Goal: Task Accomplishment & Management: Use online tool/utility

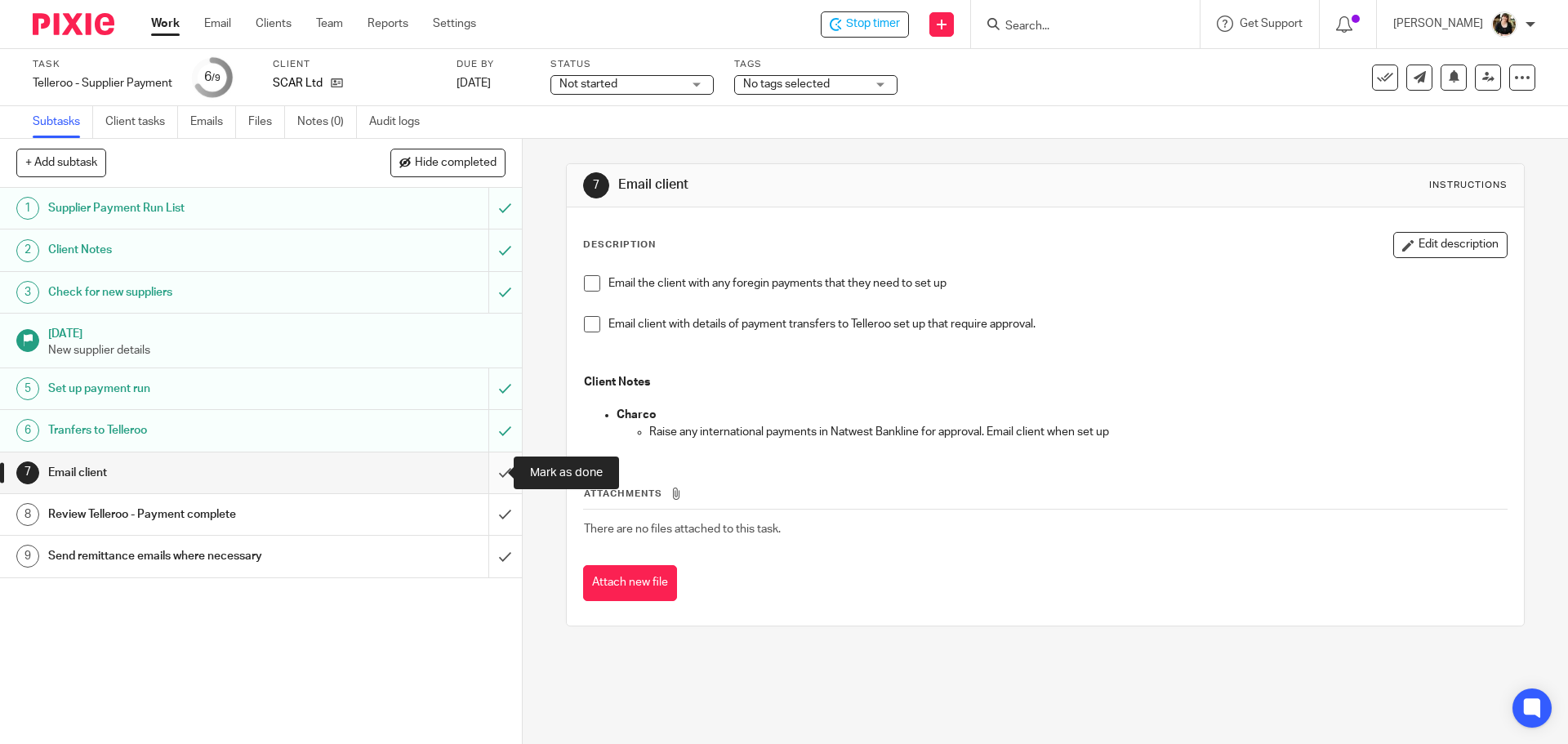
click at [482, 464] on input "submit" at bounding box center [260, 473] width 522 height 41
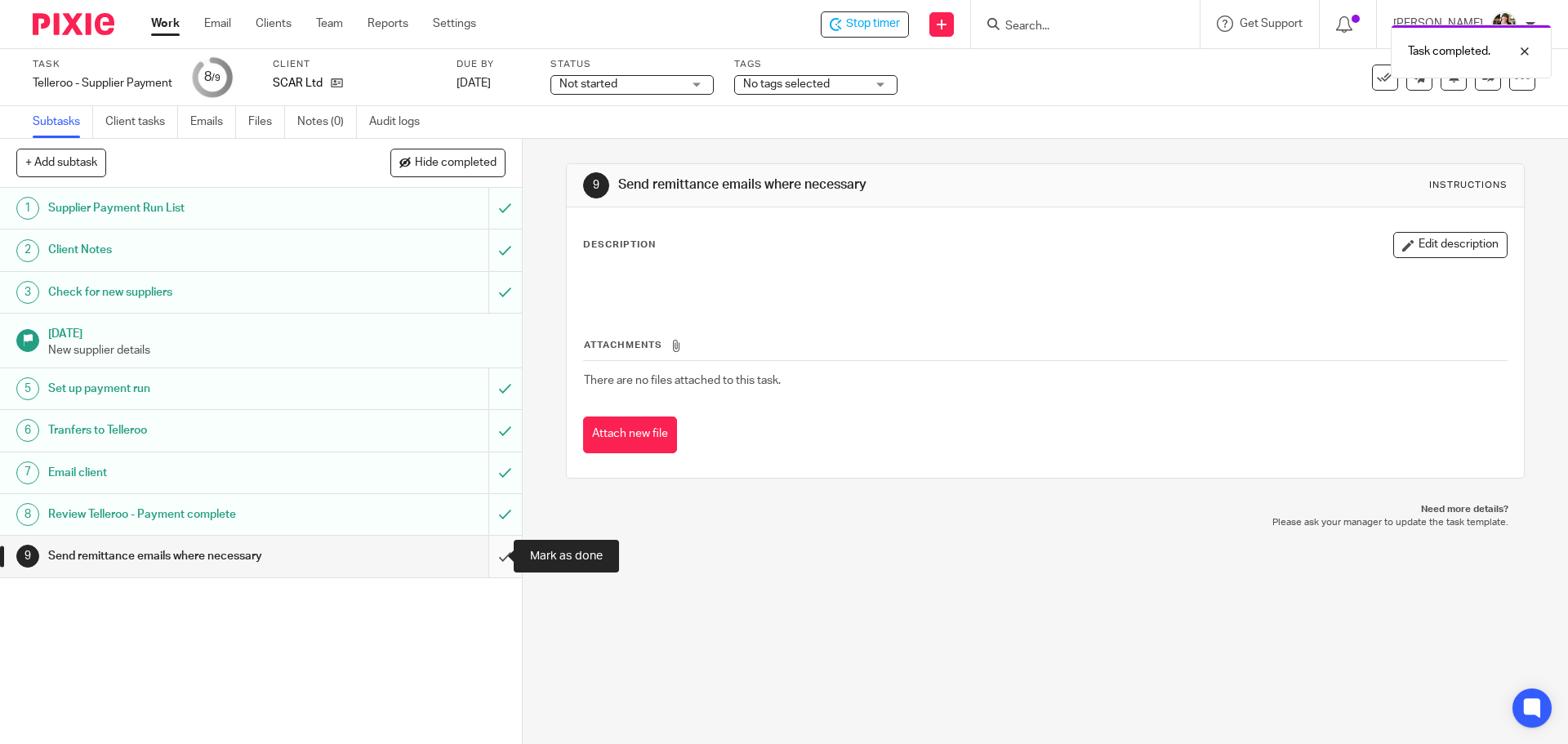
click at [488, 547] on input "submit" at bounding box center [260, 556] width 522 height 41
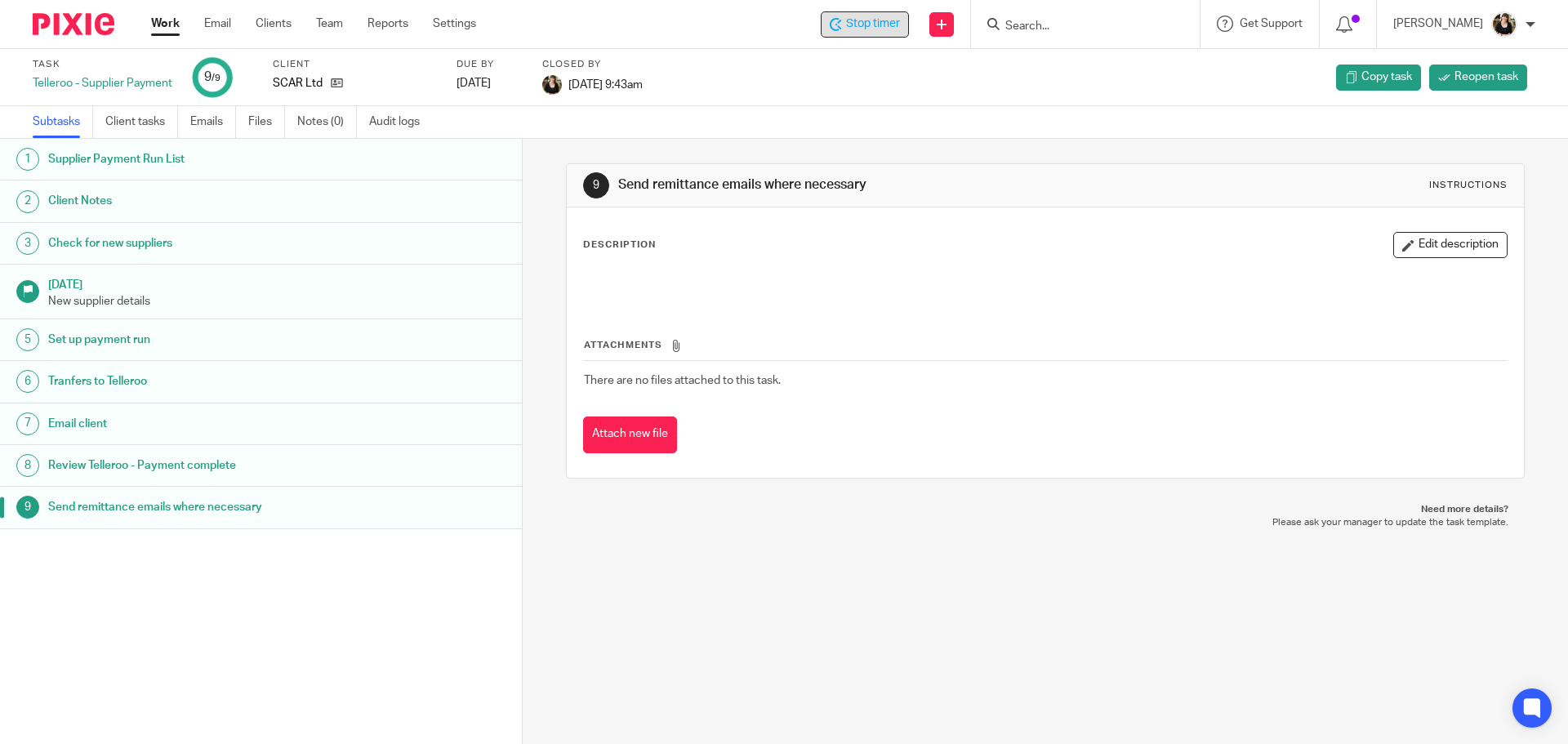
click at [871, 27] on span "Stop timer" at bounding box center [872, 24] width 54 height 18
